Goal: Transaction & Acquisition: Purchase product/service

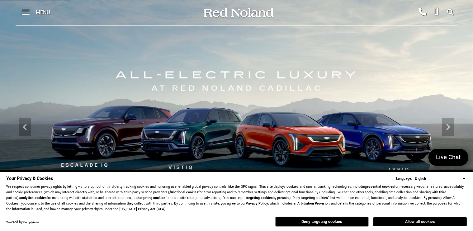
click at [418, 222] on button "Allow all cookies" at bounding box center [419, 221] width 93 height 9
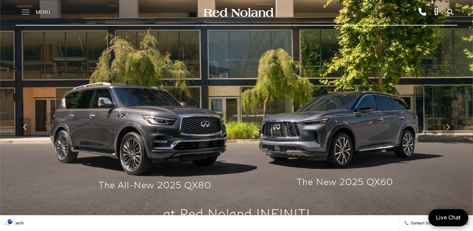
click at [24, 10] on span at bounding box center [26, 10] width 8 height 1
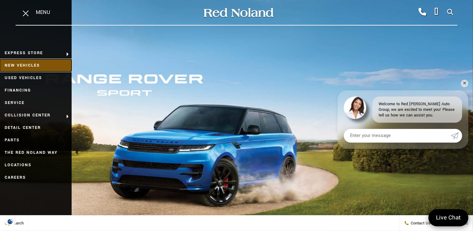
click at [23, 67] on link "New Vehicles" at bounding box center [36, 65] width 72 height 12
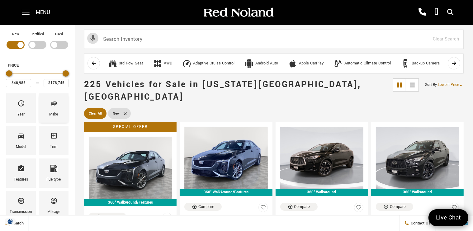
click at [49, 107] on div "Make" at bounding box center [54, 107] width 30 height 29
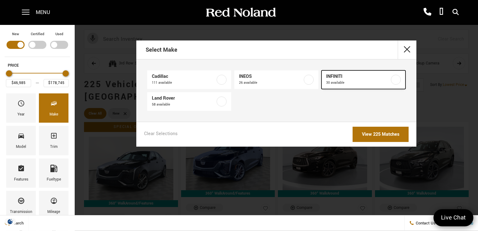
click at [398, 80] on label at bounding box center [396, 80] width 10 height 10
type input "$48,085"
type input "$90,345"
checkbox input "true"
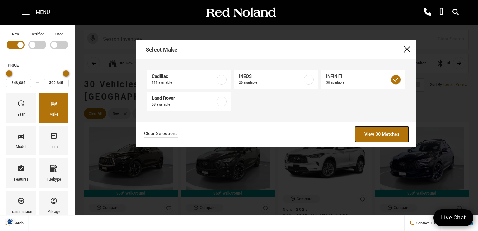
click at [375, 134] on link "View 30 Matches" at bounding box center [382, 134] width 54 height 15
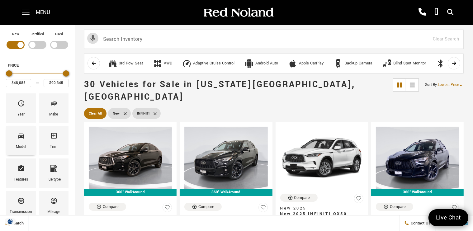
click at [19, 139] on span "Model" at bounding box center [20, 136] width 7 height 13
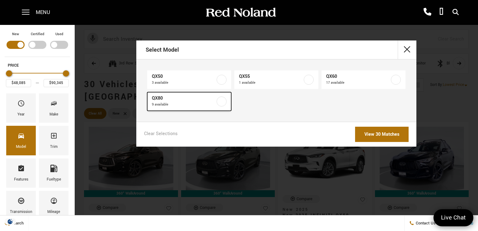
click at [224, 100] on label at bounding box center [222, 102] width 10 height 10
type input "$82,700"
checkbox input "true"
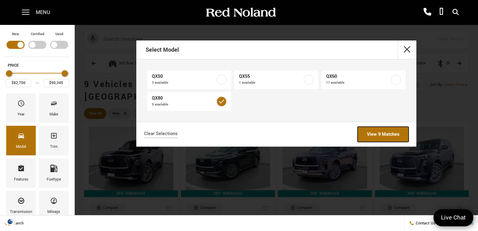
click at [387, 132] on link "View 9 Matches" at bounding box center [383, 134] width 51 height 15
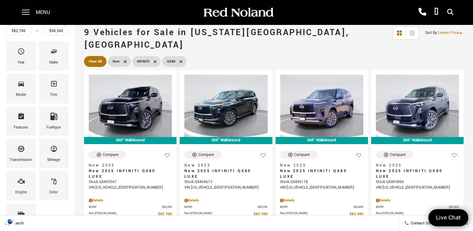
scroll to position [54, 0]
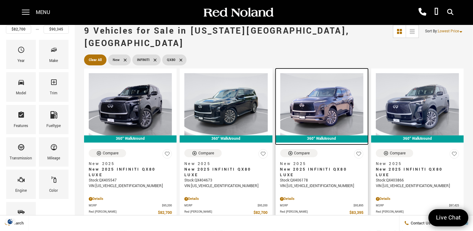
click at [323, 101] on img at bounding box center [321, 104] width 83 height 62
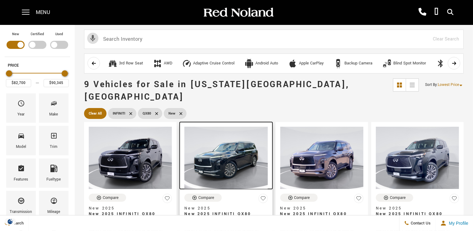
drag, startPoint x: 0, startPoint y: 0, endPoint x: 211, endPoint y: 120, distance: 242.7
click at [211, 127] on img at bounding box center [225, 158] width 83 height 62
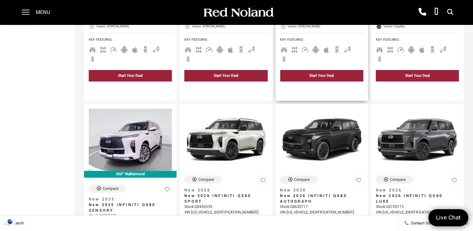
scroll to position [261, 0]
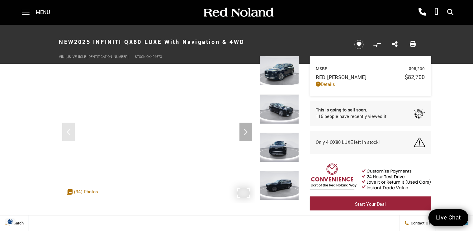
click at [128, 21] on div "Menu Red [PERSON_NAME] Cadillac [PHONE_NUMBER] Red [PERSON_NAME] INEOS Grenadie…" at bounding box center [237, 12] width 442 height 25
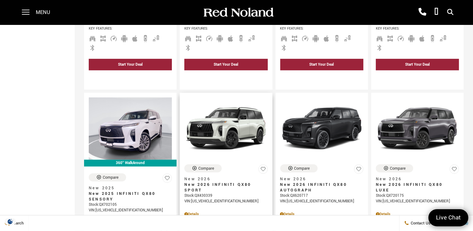
scroll to position [269, 0]
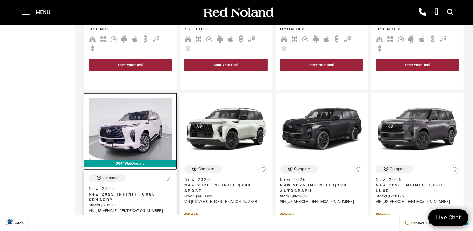
click at [125, 122] on img at bounding box center [130, 129] width 83 height 62
